Goal: Task Accomplishment & Management: Manage account settings

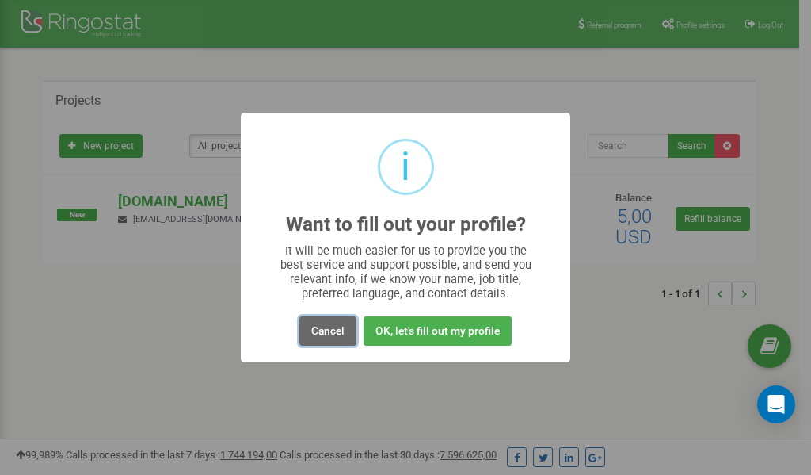
click at [329, 326] on button "Cancel" at bounding box center [327, 330] width 57 height 29
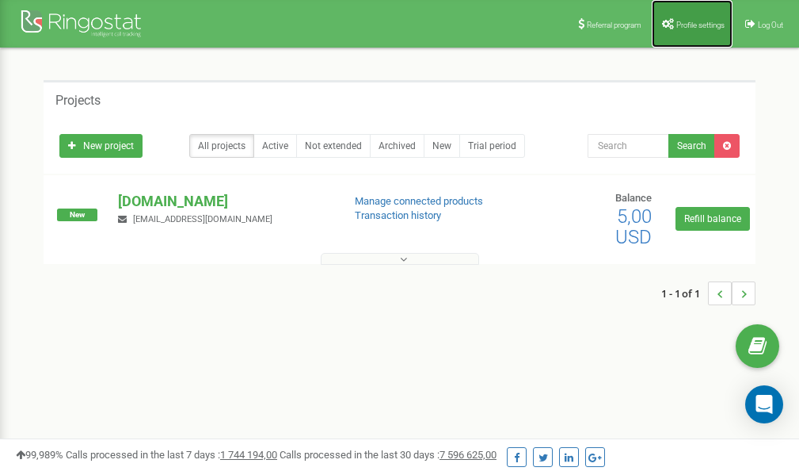
click at [707, 22] on span "Profile settings" at bounding box center [701, 25] width 48 height 9
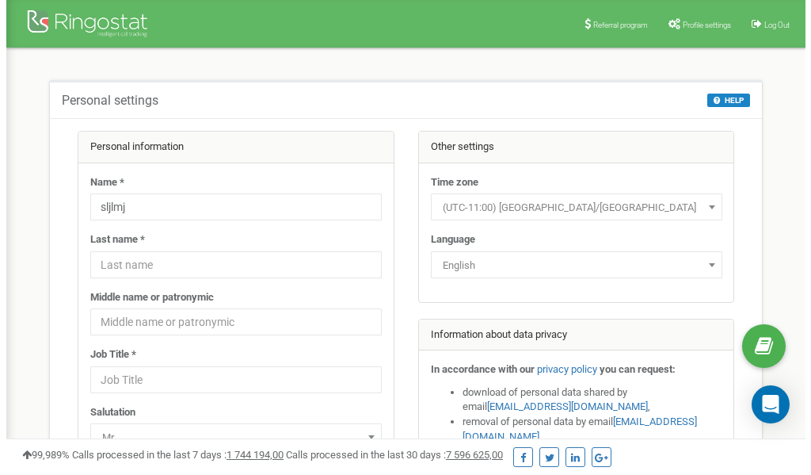
scroll to position [79, 0]
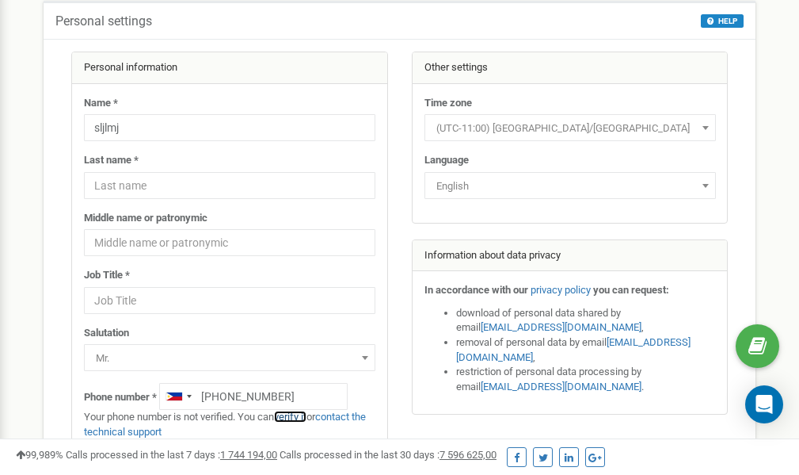
click at [295, 417] on link "verify it" at bounding box center [290, 416] width 32 height 12
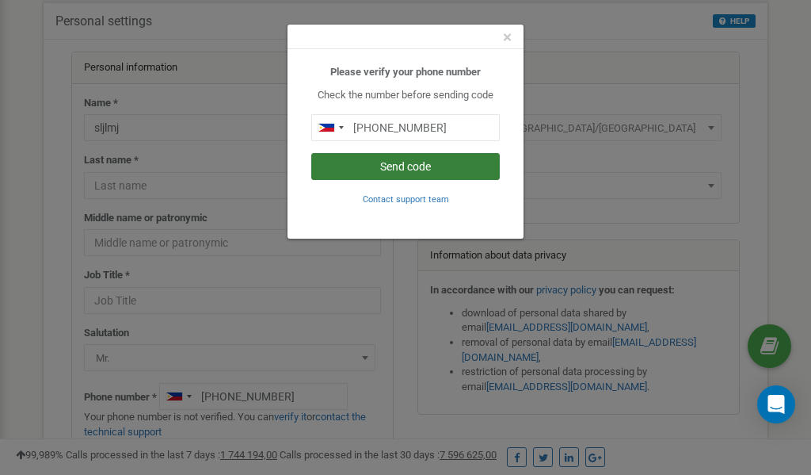
click at [400, 166] on button "Send code" at bounding box center [405, 166] width 189 height 27
